Goal: Information Seeking & Learning: Learn about a topic

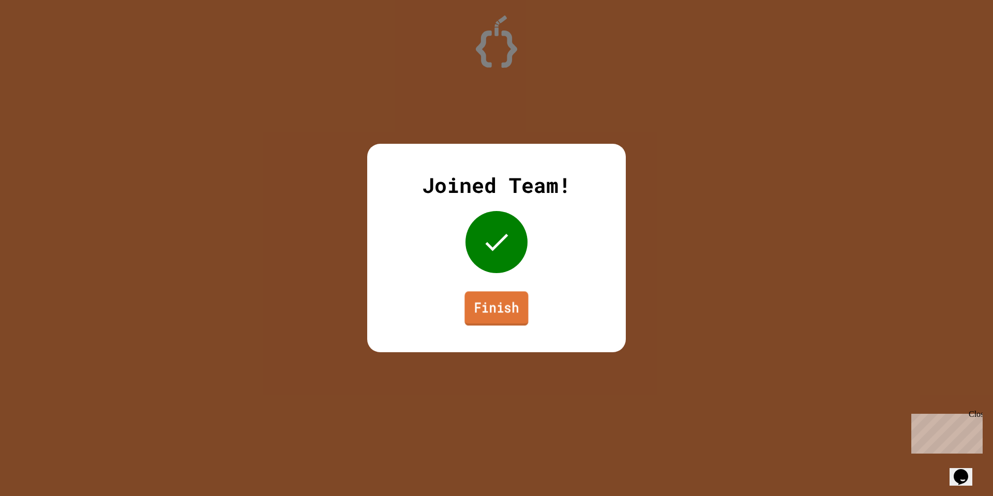
click at [522, 317] on link "Finish" at bounding box center [496, 308] width 64 height 34
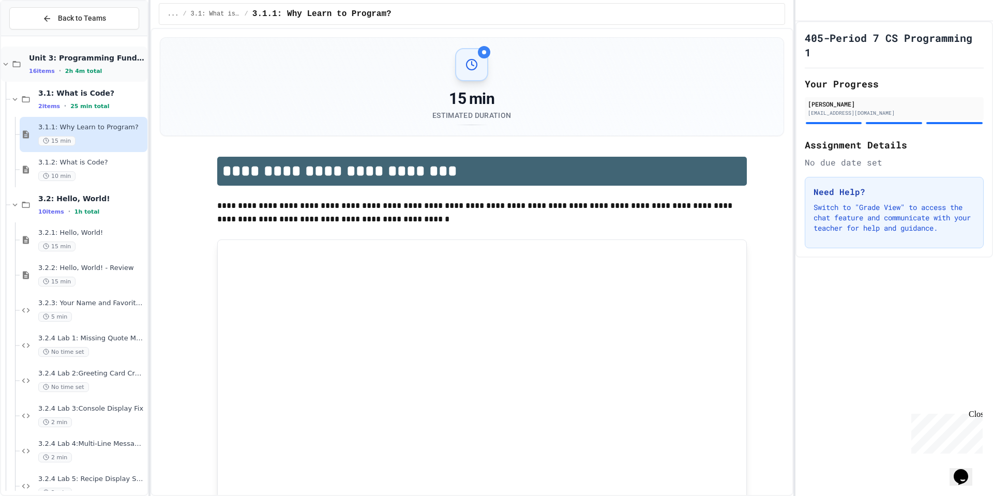
click at [112, 71] on div "Unit 3: Programming Fundamentals 16 items • 2h 4m total" at bounding box center [74, 64] width 146 height 35
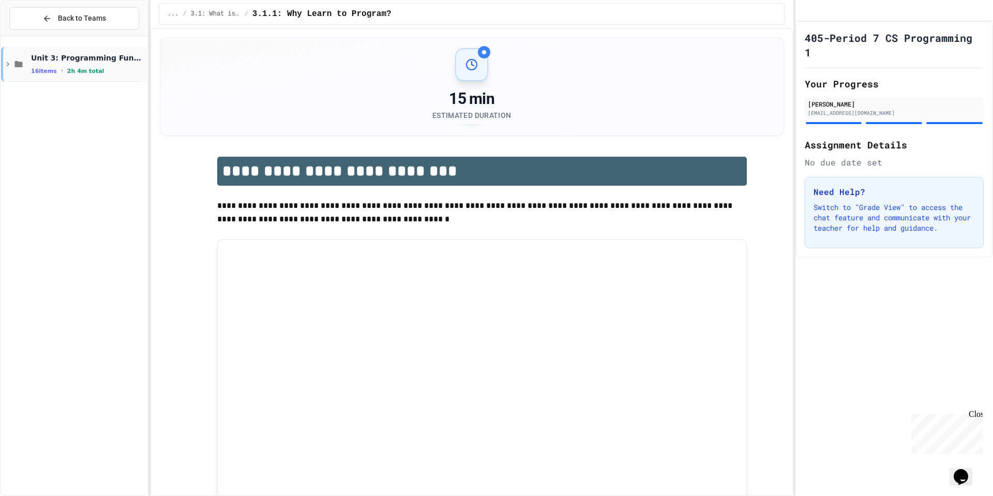
click at [108, 79] on div "Unit 3: Programming Fundamentals 16 items • 2h 4m total" at bounding box center [74, 64] width 146 height 35
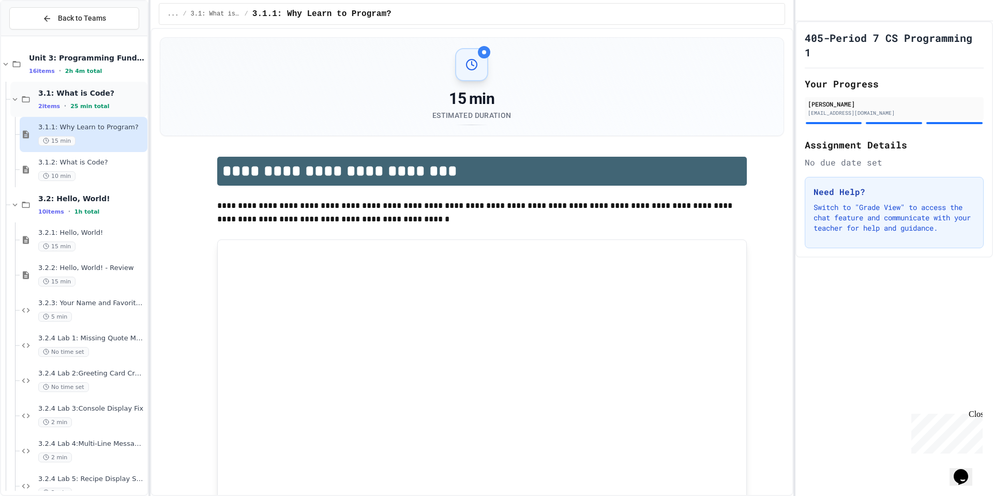
click at [93, 104] on span "25 min total" at bounding box center [89, 106] width 39 height 7
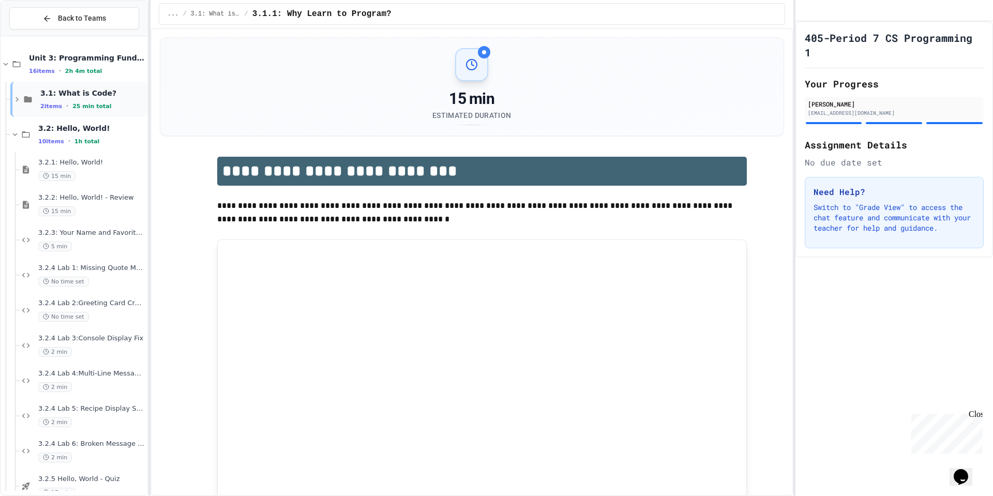
click at [97, 106] on span "25 min total" at bounding box center [91, 106] width 39 height 7
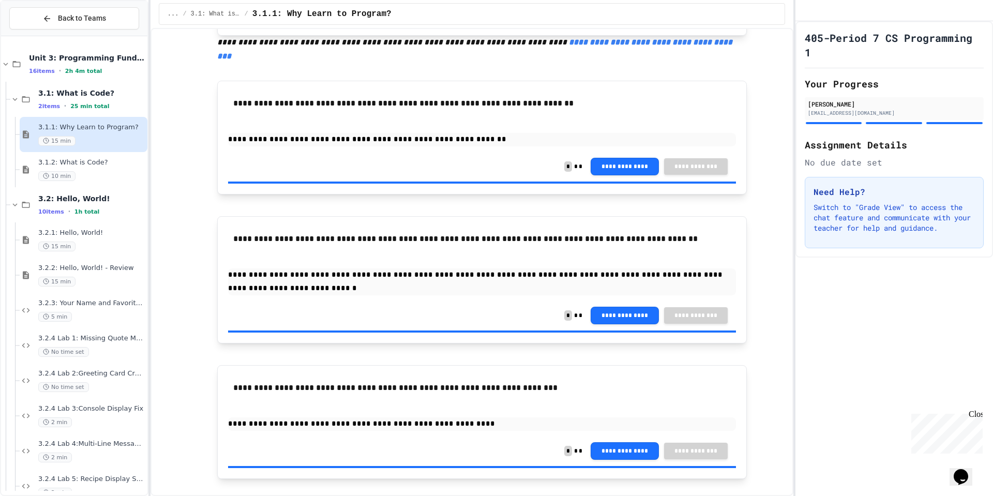
scroll to position [507, 0]
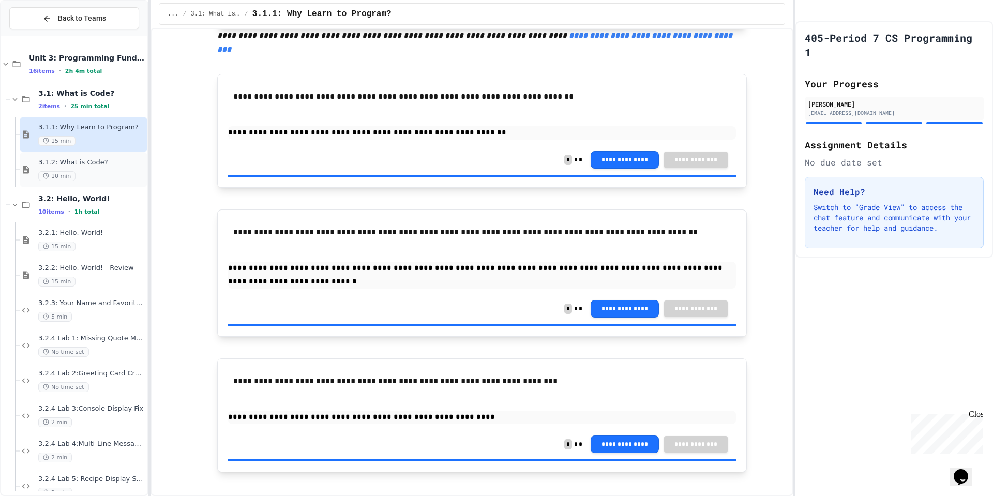
click at [111, 166] on span "3.1.2: What is Code?" at bounding box center [91, 162] width 107 height 9
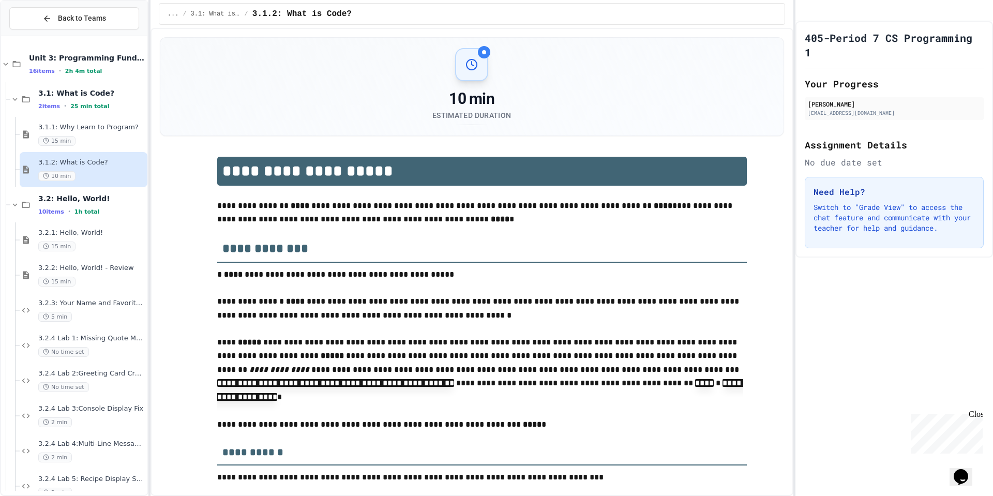
type input "*****"
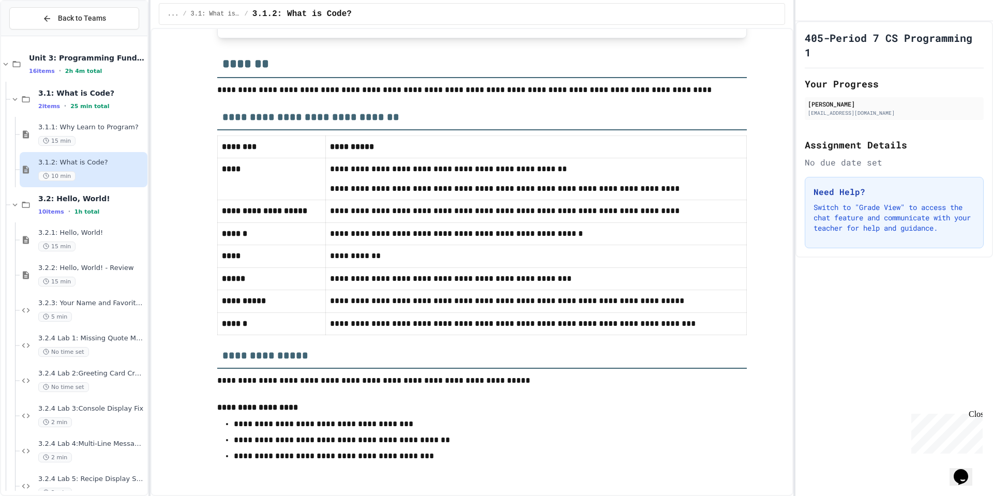
scroll to position [5874, 0]
click at [84, 223] on div "3.2.1: Hello, World! 15 min" at bounding box center [84, 239] width 128 height 35
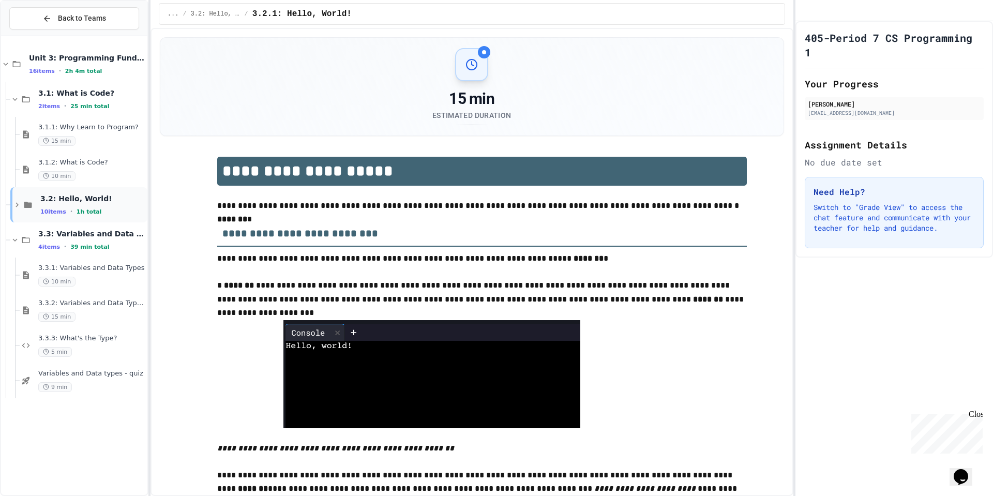
click at [117, 211] on div "10 items • 1h total" at bounding box center [92, 211] width 105 height 8
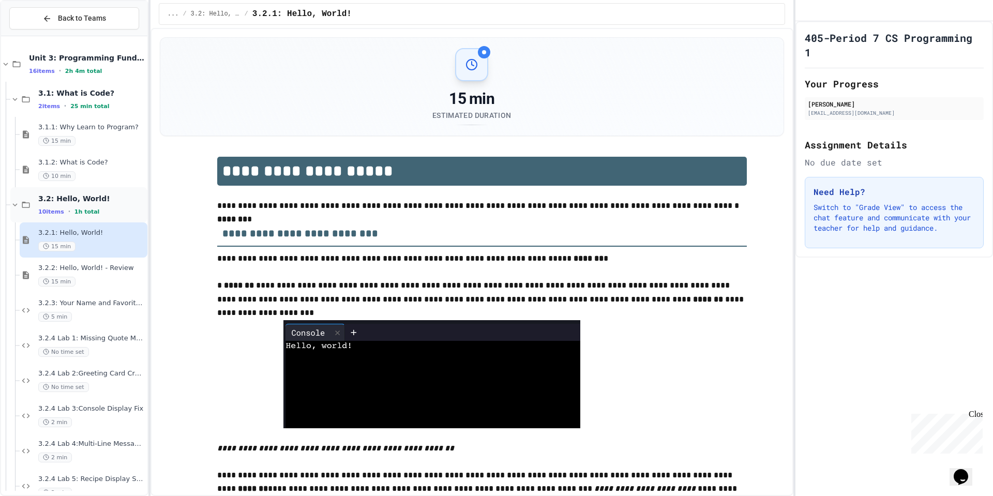
click at [109, 206] on div "3.2: Hello, World! 10 items • 1h total" at bounding box center [91, 205] width 107 height 22
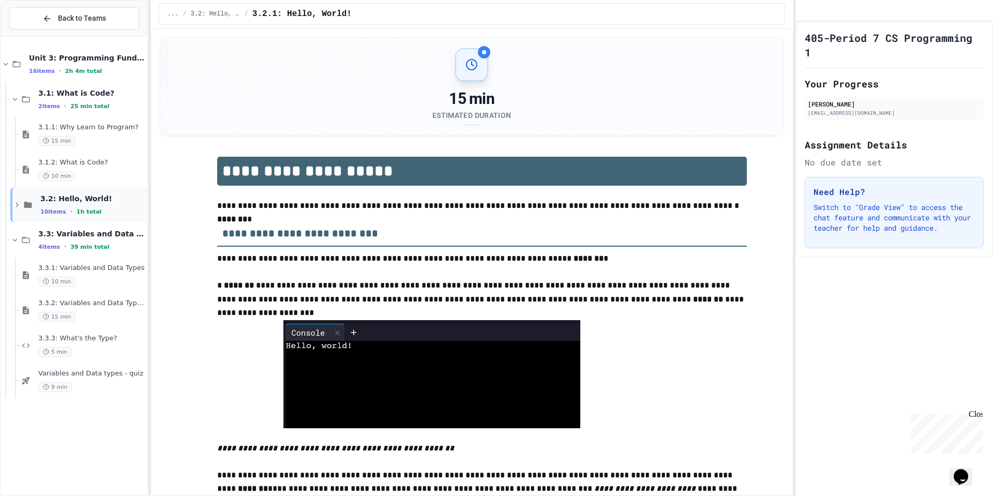
click at [111, 206] on div "3.2: Hello, World! 10 items • 1h total" at bounding box center [92, 205] width 105 height 22
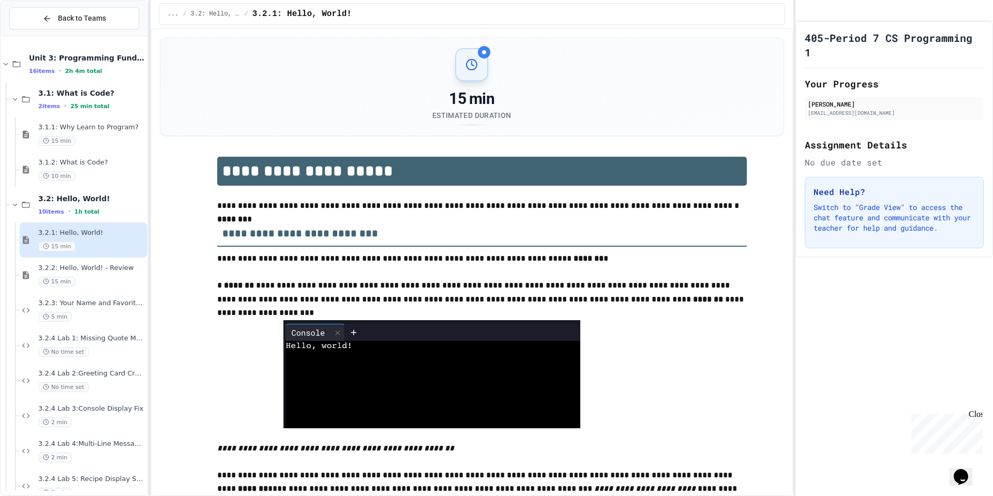
click at [108, 242] on div "15 min" at bounding box center [91, 246] width 107 height 10
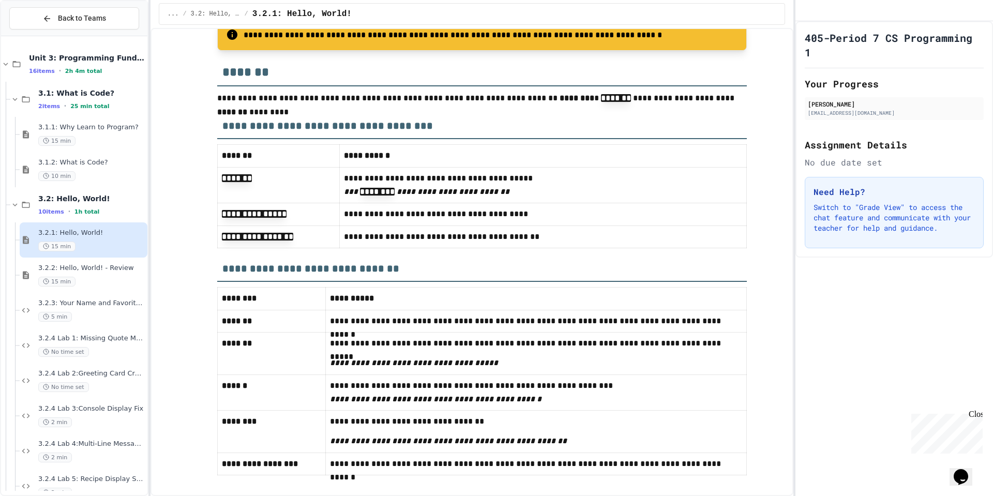
scroll to position [5312, 0]
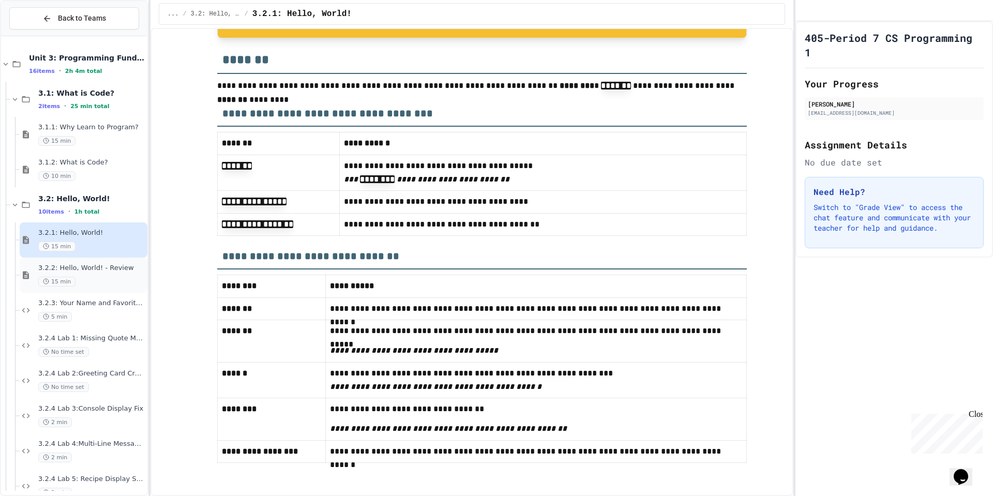
click at [110, 261] on div "3.2.2: Hello, World! - Review 15 min" at bounding box center [84, 275] width 128 height 35
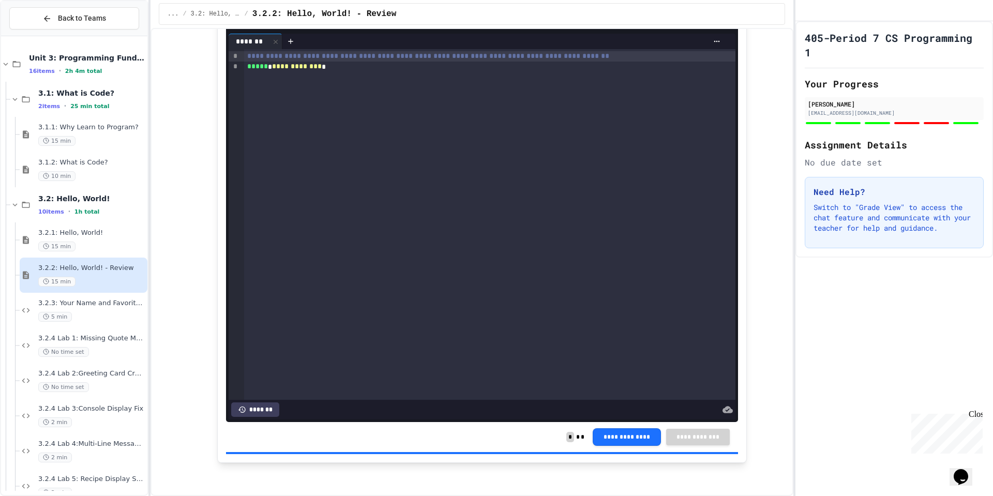
scroll to position [3228, 0]
click at [110, 303] on span "3.2.3: Your Name and Favorite Movie" at bounding box center [91, 303] width 107 height 9
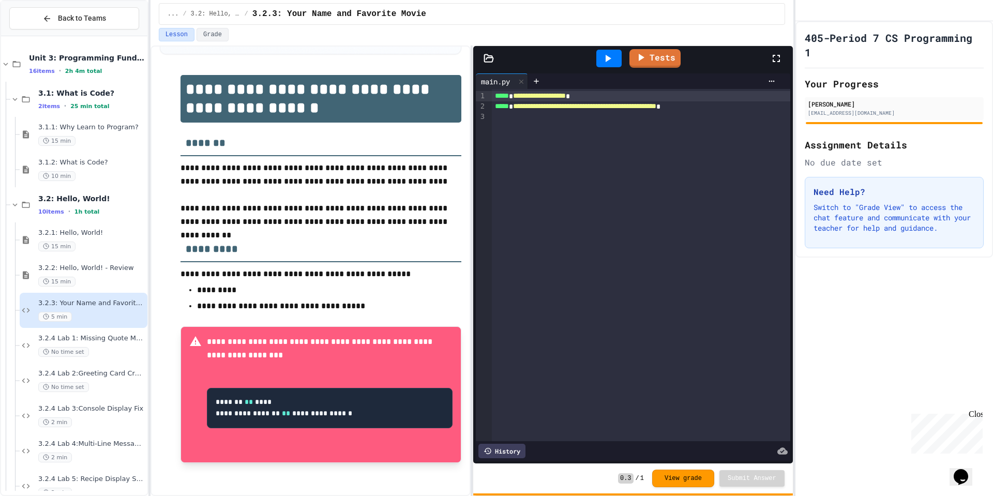
scroll to position [100, 0]
click at [100, 352] on div "No time set" at bounding box center [91, 352] width 107 height 10
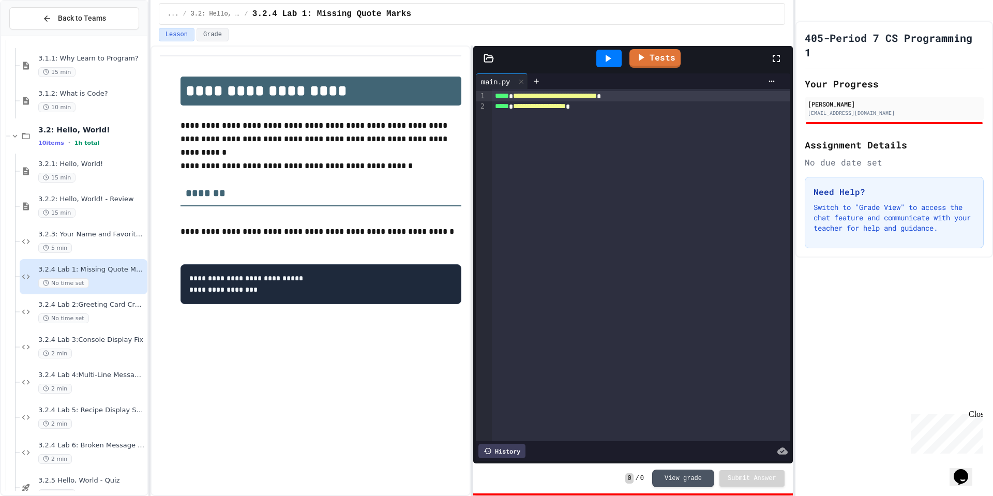
scroll to position [93, 0]
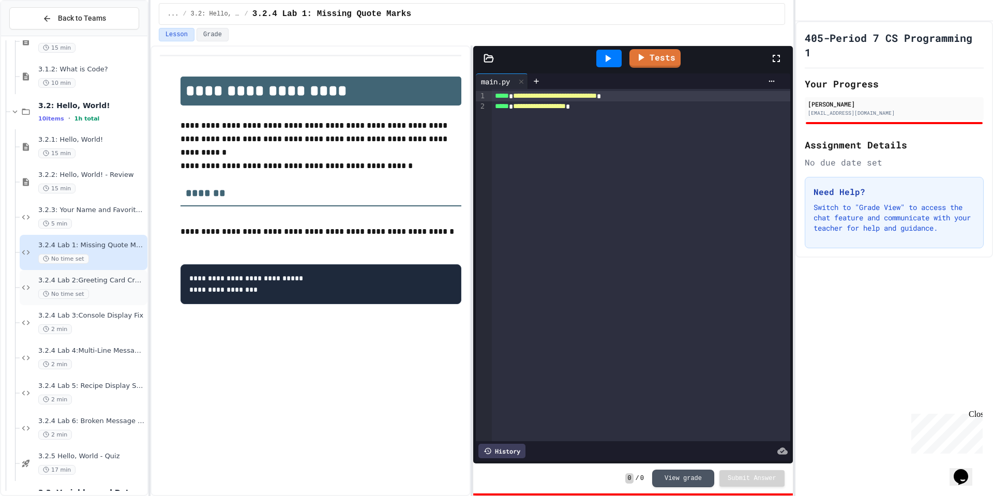
click at [89, 289] on div "No time set" at bounding box center [91, 294] width 107 height 10
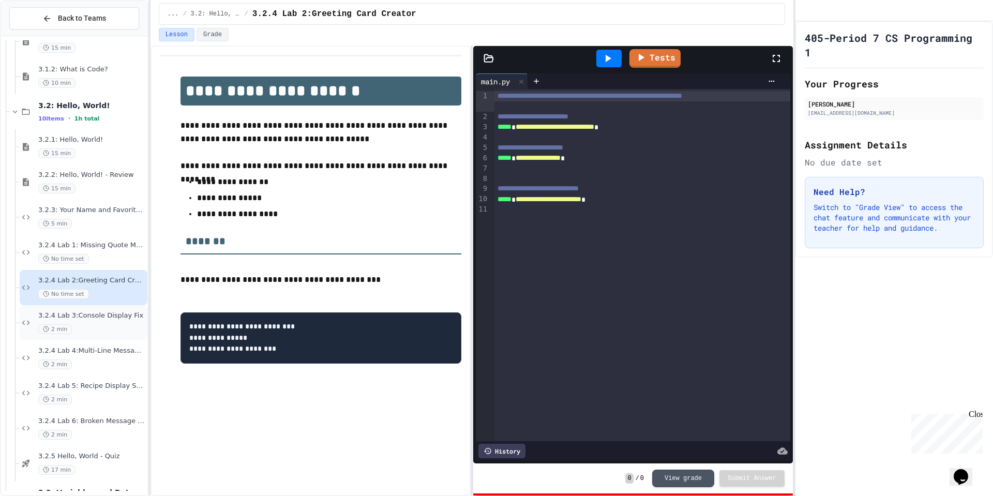
click at [93, 308] on div "3.2.4 Lab 3:Console Display Fix 2 min" at bounding box center [84, 322] width 128 height 35
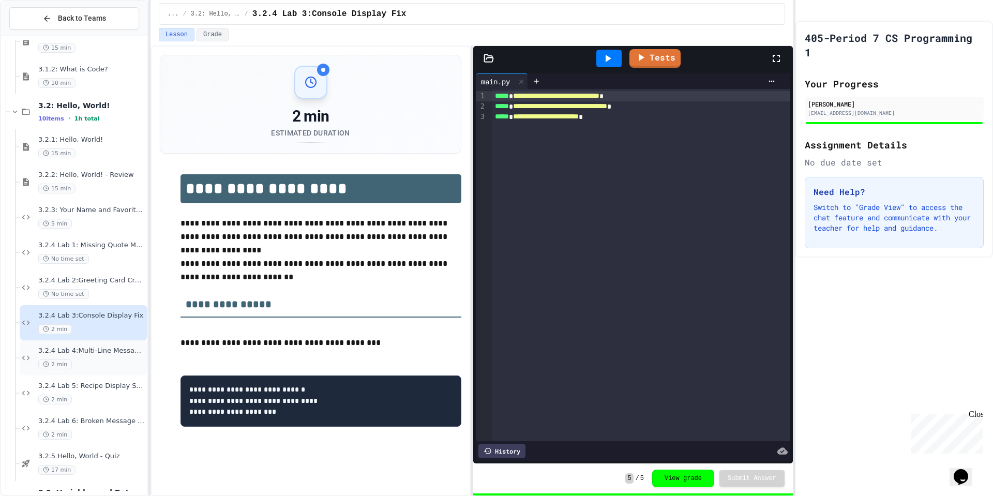
click at [76, 362] on div "2 min" at bounding box center [91, 364] width 107 height 10
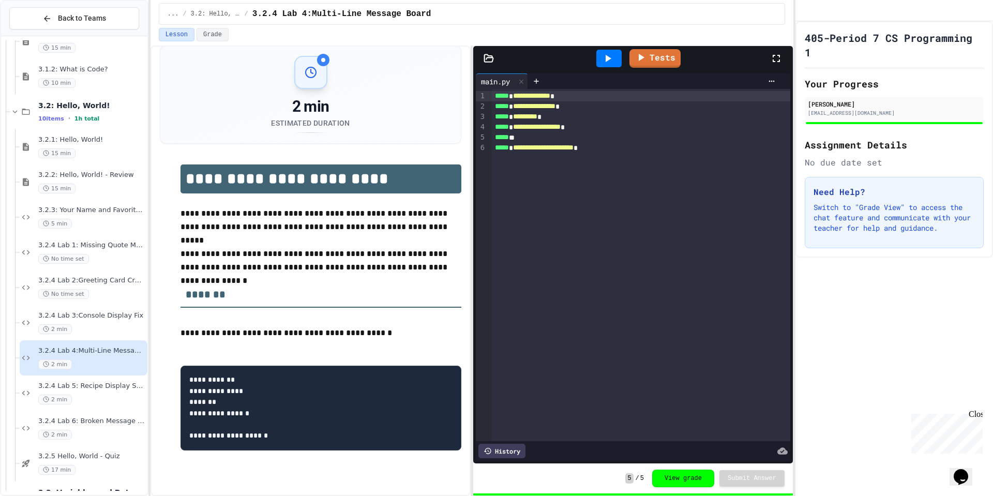
scroll to position [11, 0]
click at [134, 399] on div "2 min" at bounding box center [91, 400] width 107 height 10
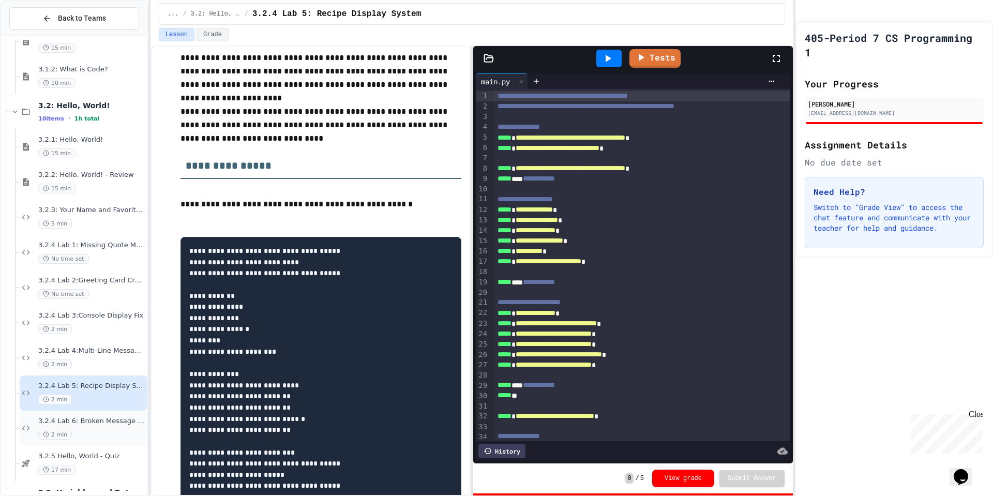
scroll to position [222, 0]
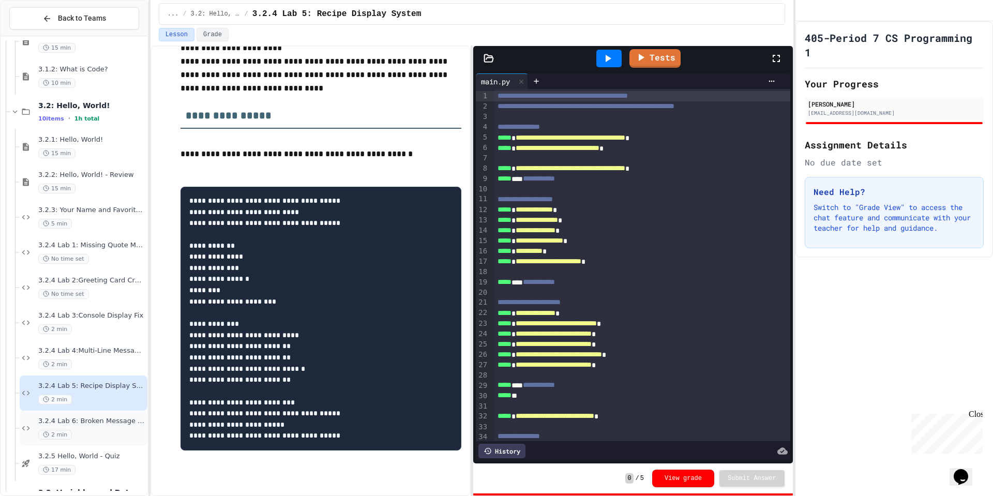
click at [102, 419] on span "3.2.4 Lab 6: Broken Message System" at bounding box center [91, 421] width 107 height 9
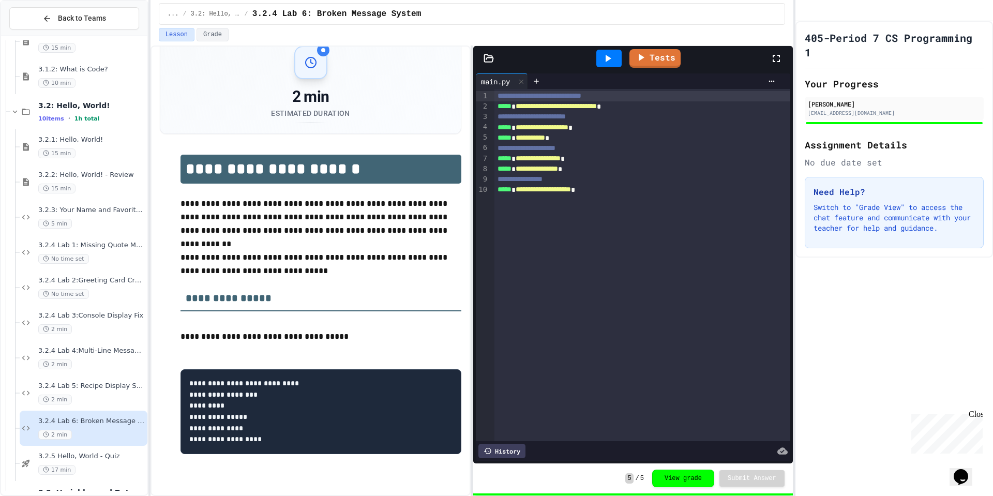
scroll to position [25, 0]
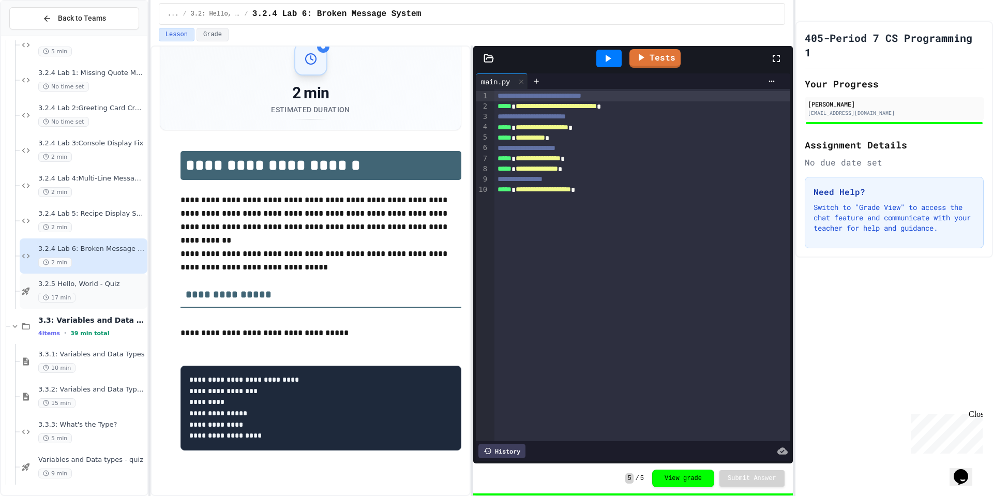
click at [109, 289] on div "3.2.5 Hello, World - Quiz 17 min" at bounding box center [91, 291] width 107 height 23
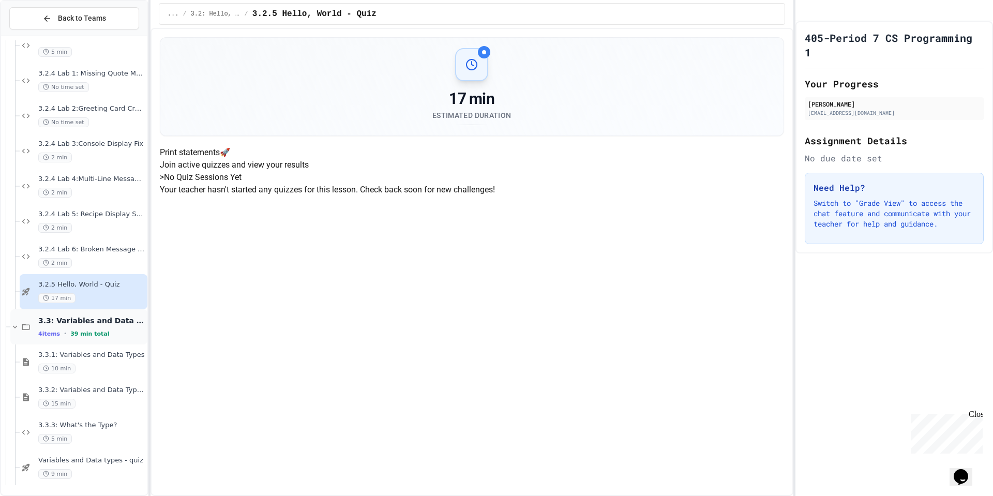
scroll to position [265, 0]
click at [120, 260] on div "2 min" at bounding box center [91, 263] width 107 height 10
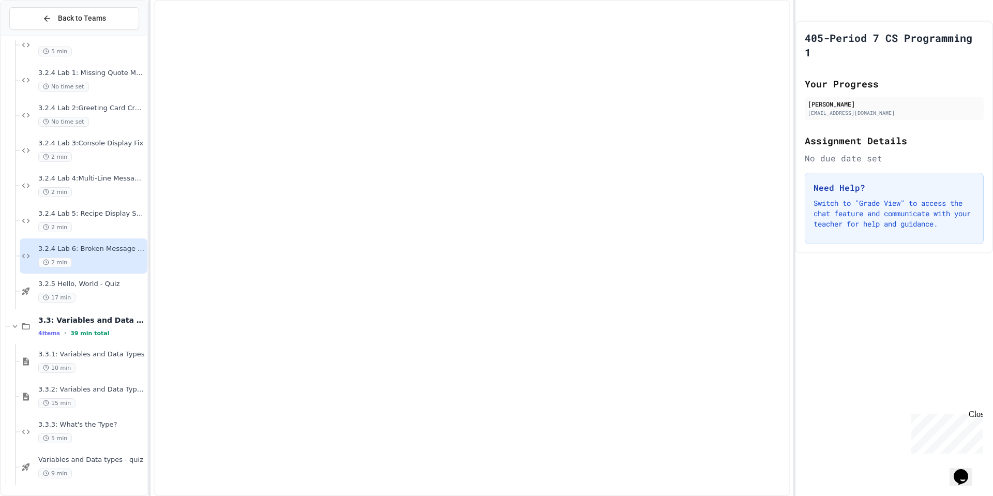
scroll to position [253, 0]
